Goal: Book appointment/travel/reservation

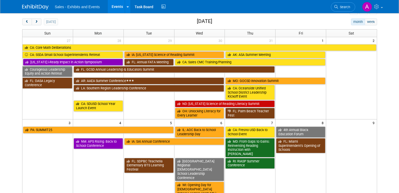
scroll to position [12, 0]
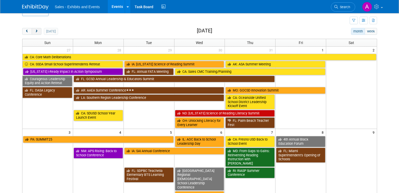
click at [39, 29] on button "next" at bounding box center [37, 31] width 10 height 7
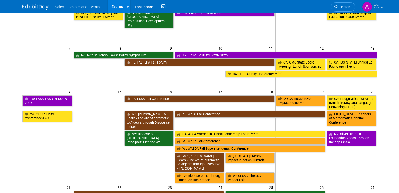
scroll to position [52, 0]
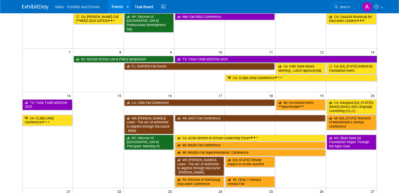
click at [209, 61] on link "TX: TASA TASB txEDCON 2025" at bounding box center [276, 59] width 202 height 7
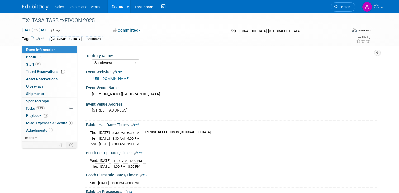
select select "Southwest"
click at [41, 71] on span "Travel Reservations 11" at bounding box center [45, 71] width 39 height 4
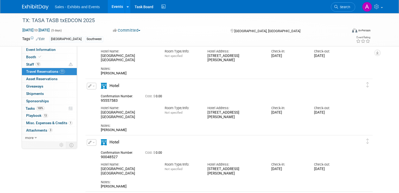
scroll to position [53, 0]
